Goal: Check status: Check status

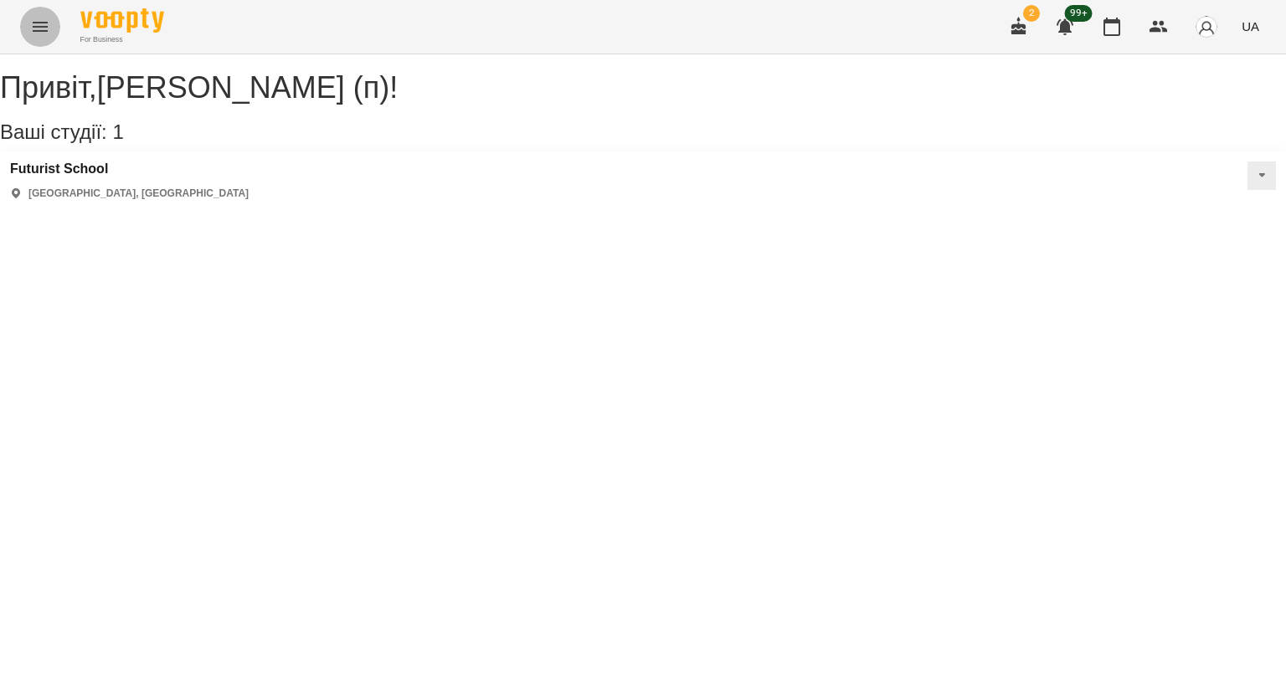
click at [23, 28] on button "Menu" at bounding box center [40, 27] width 40 height 40
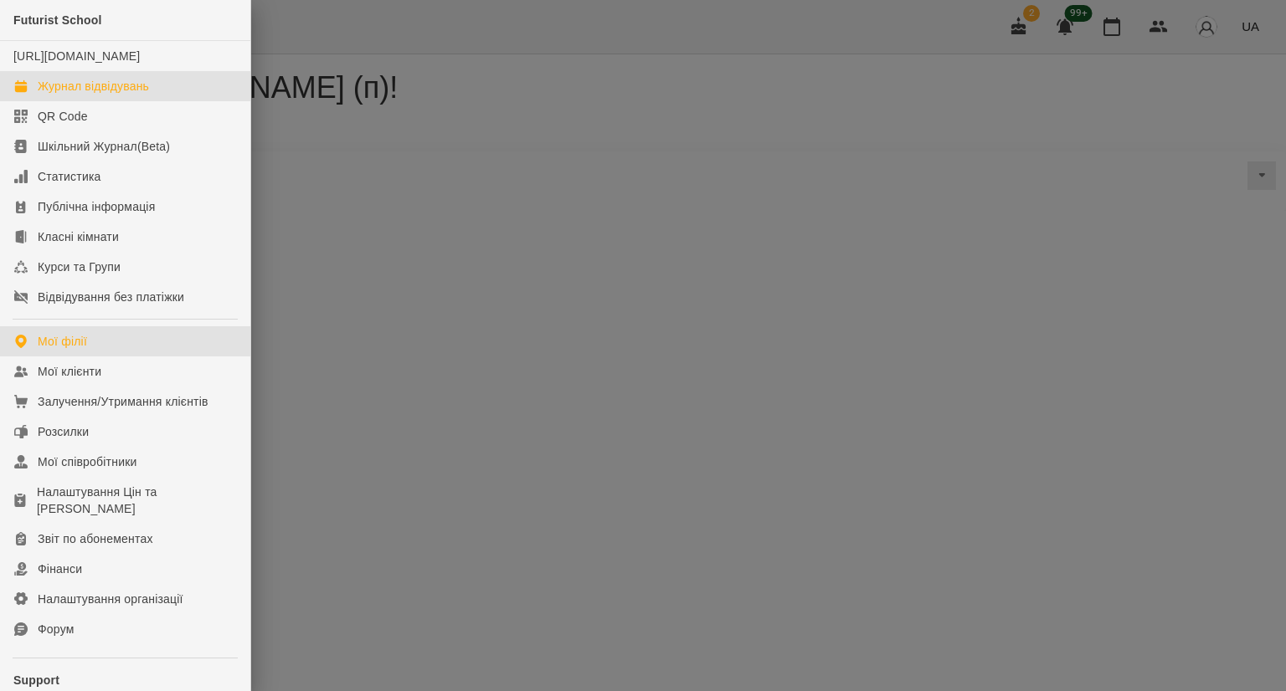
click at [117, 101] on link "Журнал відвідувань" at bounding box center [125, 86] width 250 height 30
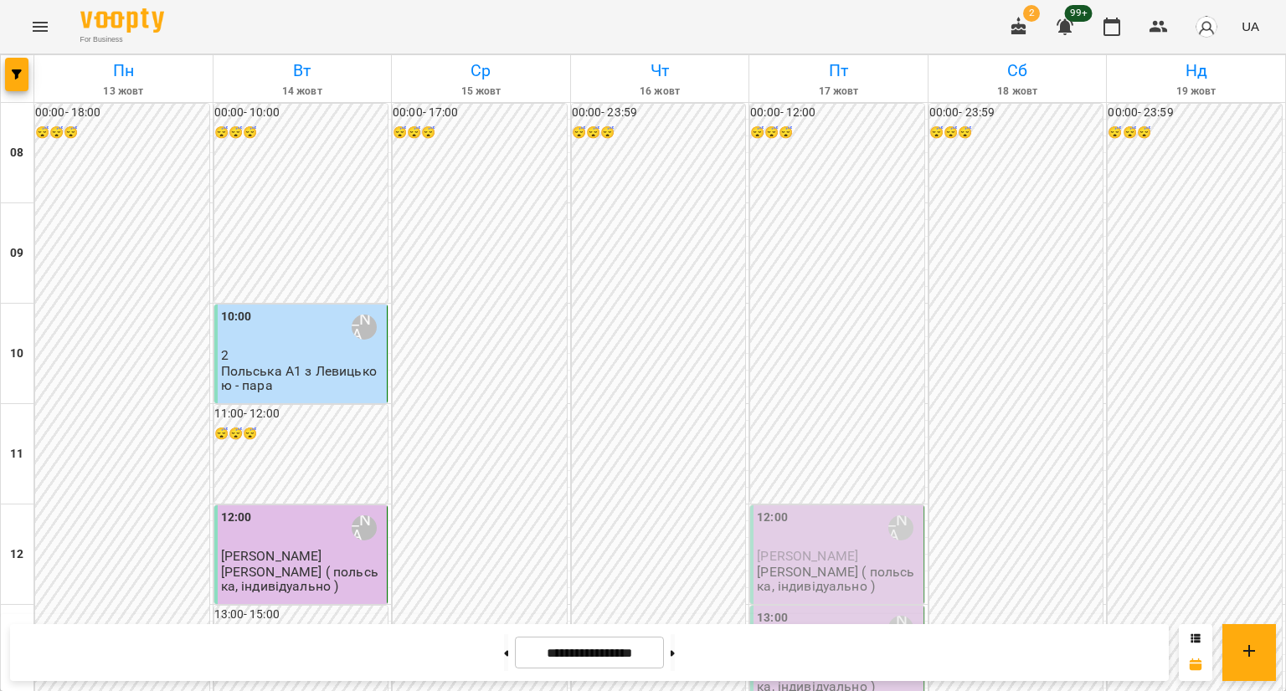
scroll to position [735, 0]
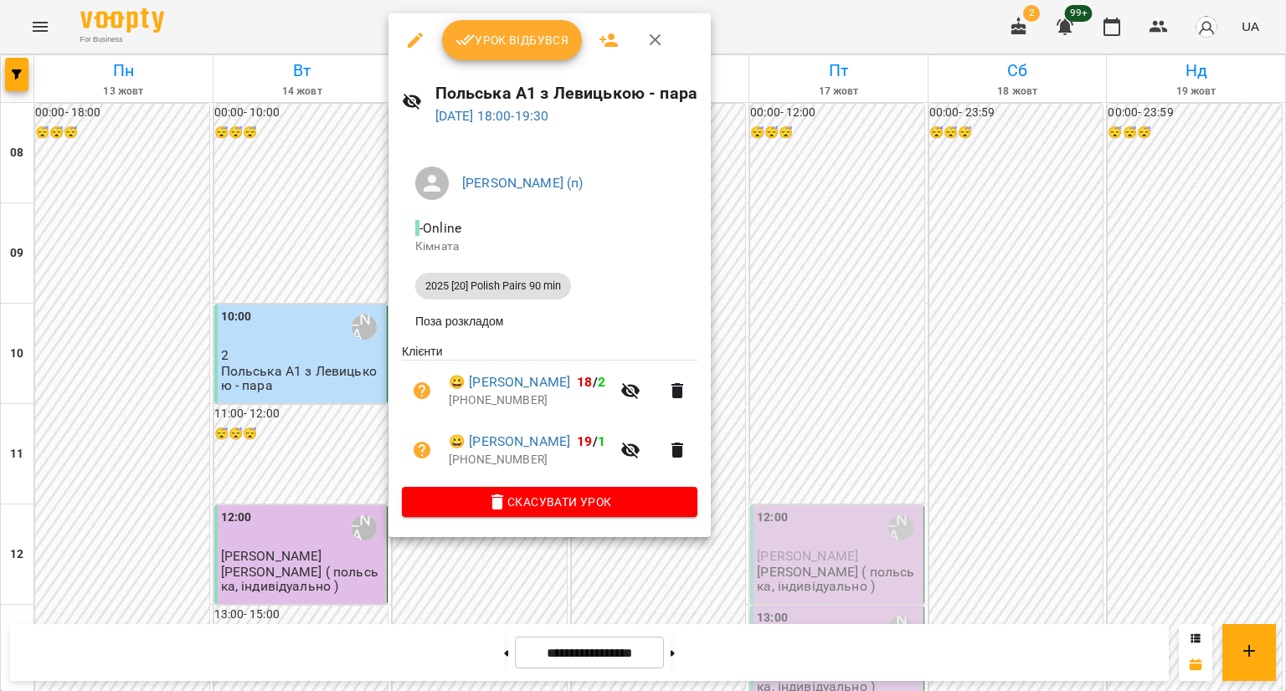
click at [333, 413] on div at bounding box center [643, 345] width 1286 height 691
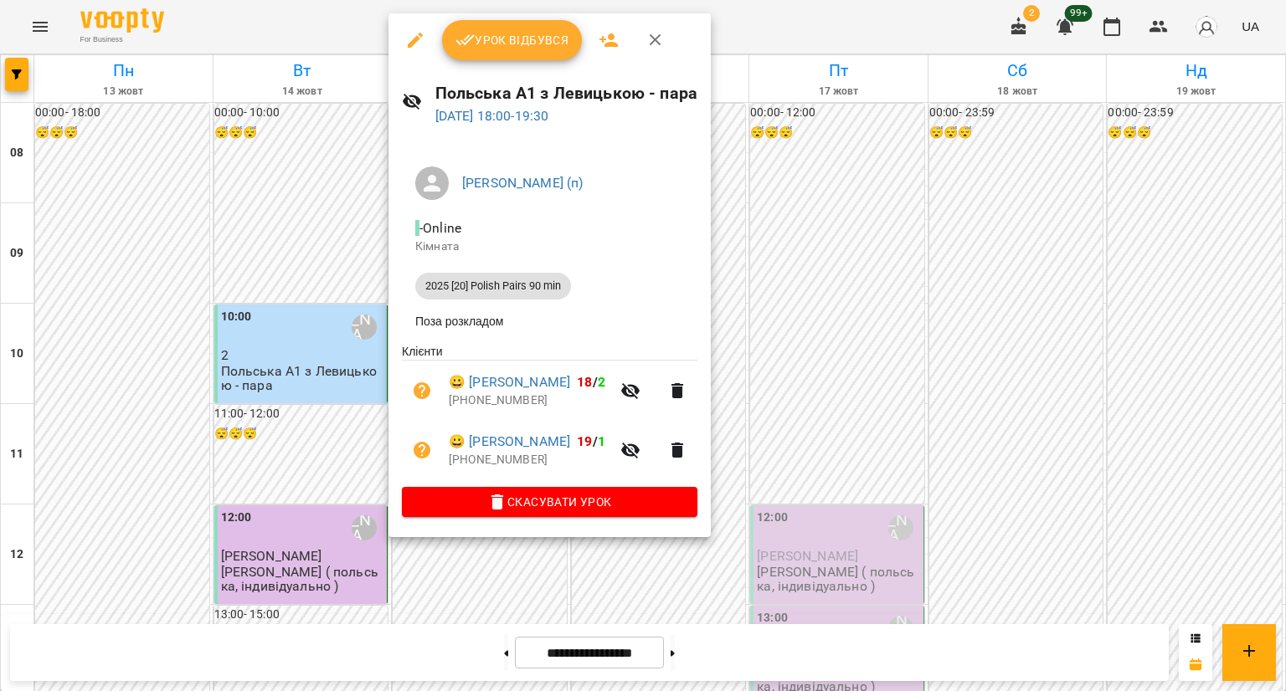
click at [242, 375] on div at bounding box center [643, 345] width 1286 height 691
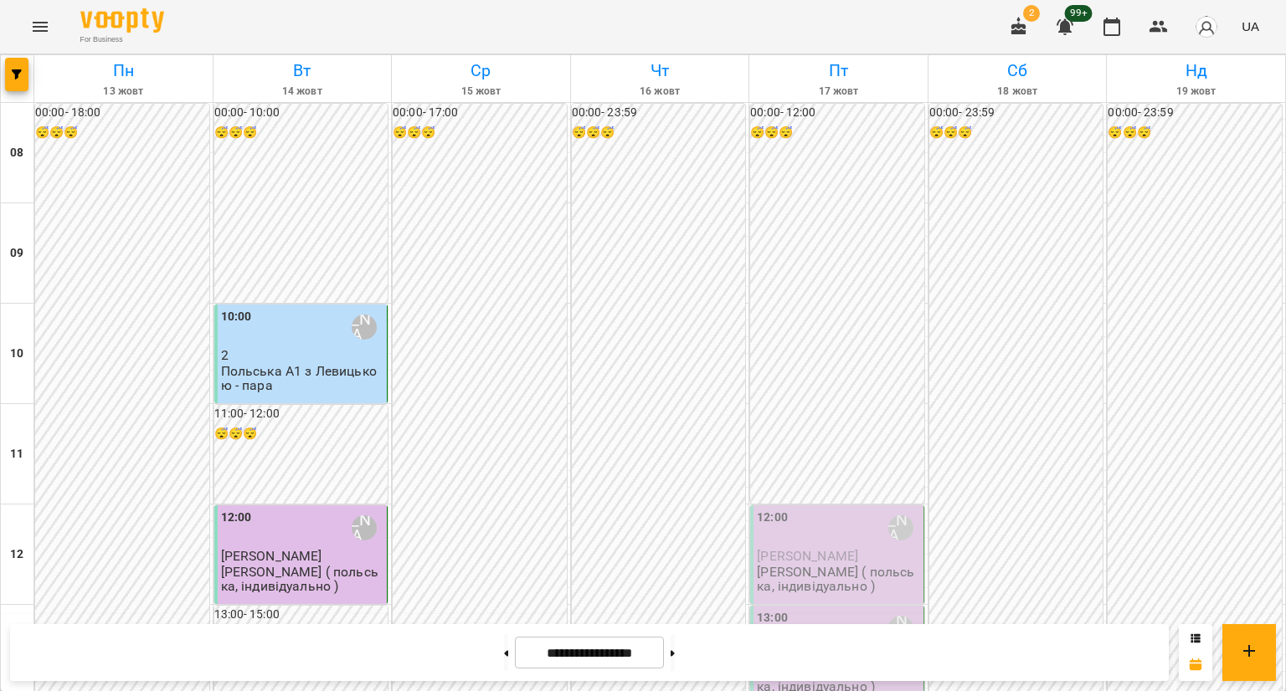
scroll to position [994, 0]
